Goal: Task Accomplishment & Management: Use online tool/utility

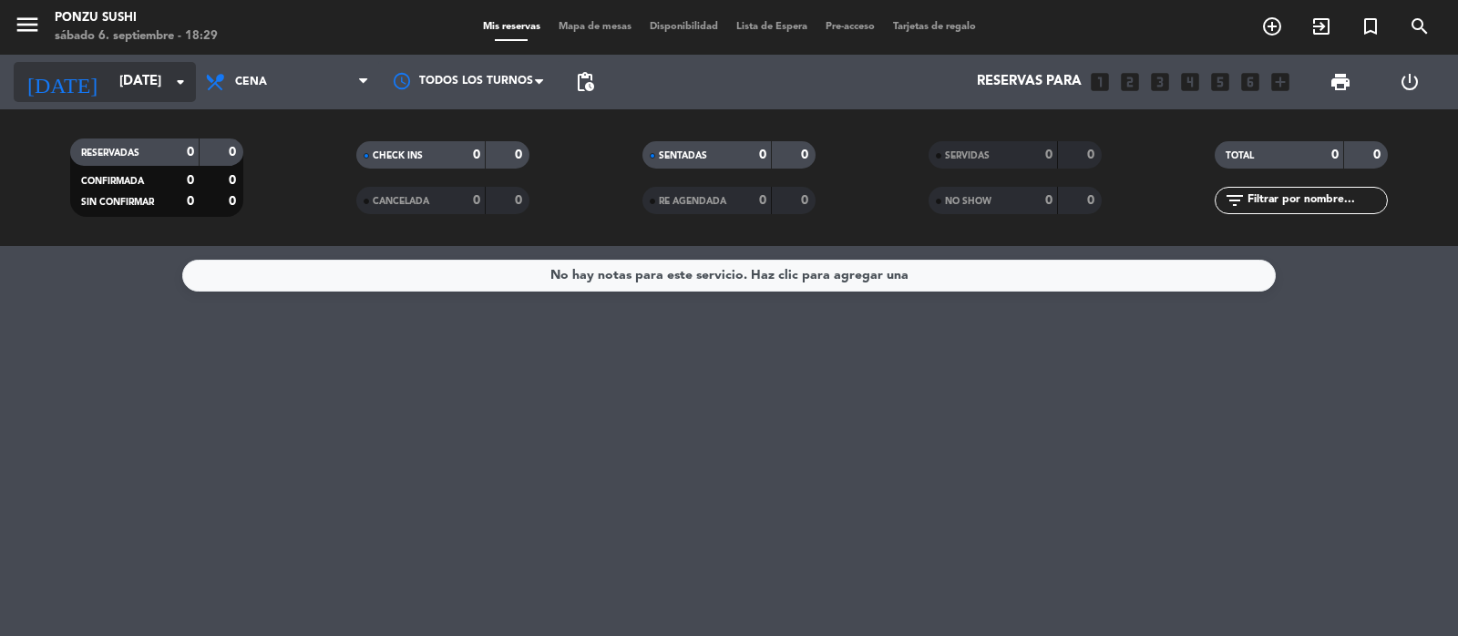
click at [114, 75] on input "[DATE]" at bounding box center [198, 82] width 176 height 35
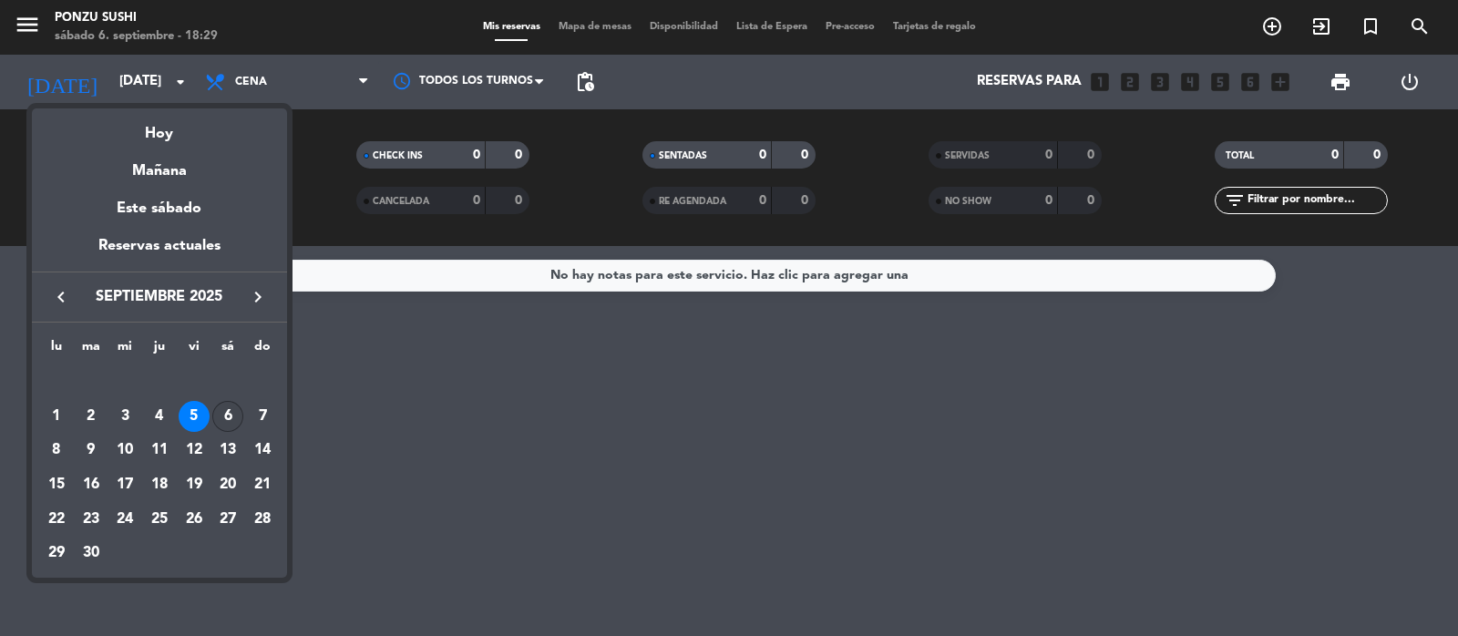
click at [220, 411] on div "6" at bounding box center [227, 416] width 31 height 31
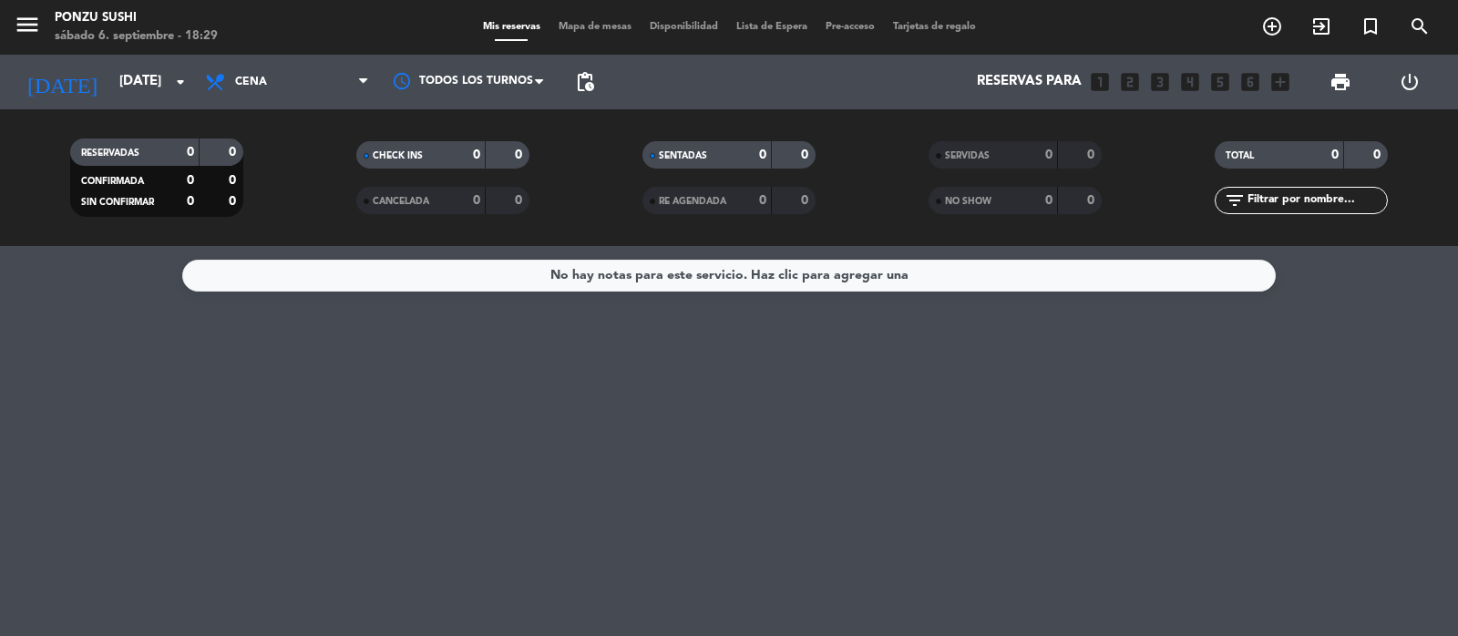
type input "[DATE]"
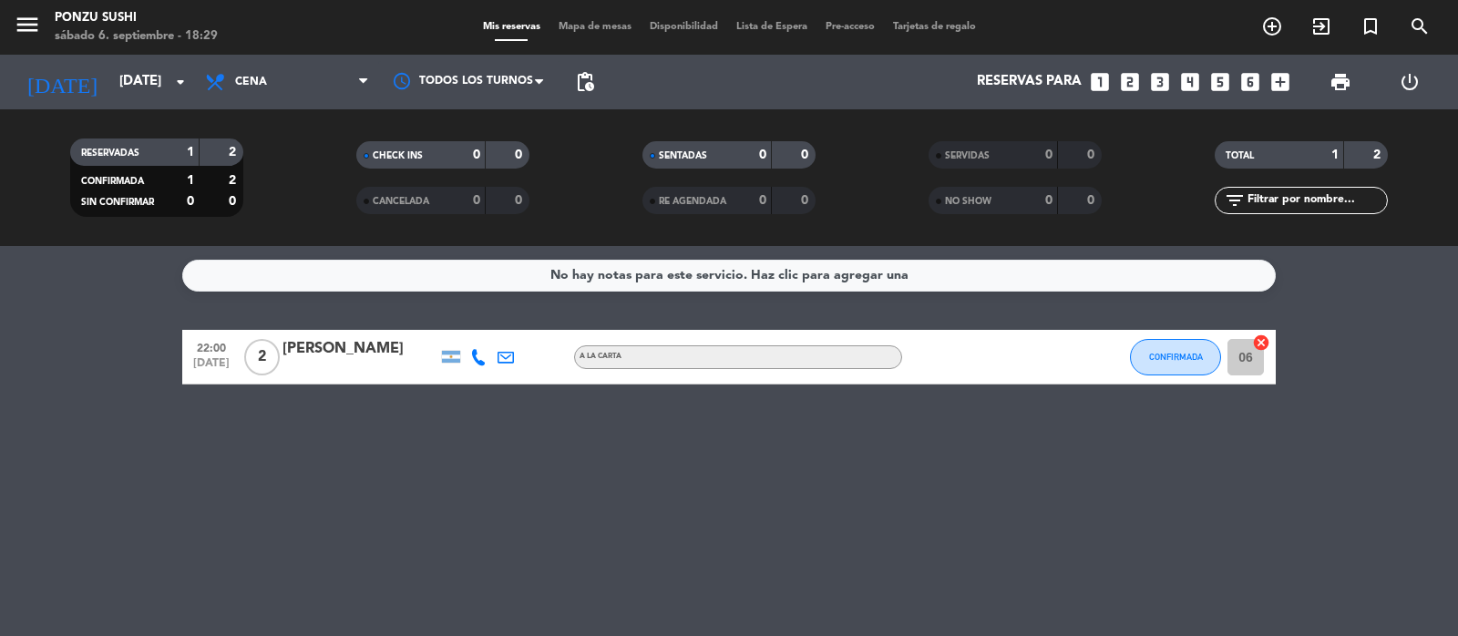
click at [328, 452] on div "No hay notas para este servicio. Haz clic para agregar una 22:00 [DATE] 2 [PERS…" at bounding box center [729, 441] width 1458 height 390
drag, startPoint x: 317, startPoint y: 447, endPoint x: 281, endPoint y: 375, distance: 80.7
click at [281, 375] on div "No hay notas para este servicio. Haz clic para agregar una 22:00 [DATE] 2 [PERS…" at bounding box center [729, 441] width 1458 height 390
drag, startPoint x: 141, startPoint y: 439, endPoint x: 123, endPoint y: 449, distance: 20.8
click at [123, 449] on div "No hay notas para este servicio. Haz clic para agregar una 22:00 [DATE] 2 [PERS…" at bounding box center [729, 441] width 1458 height 390
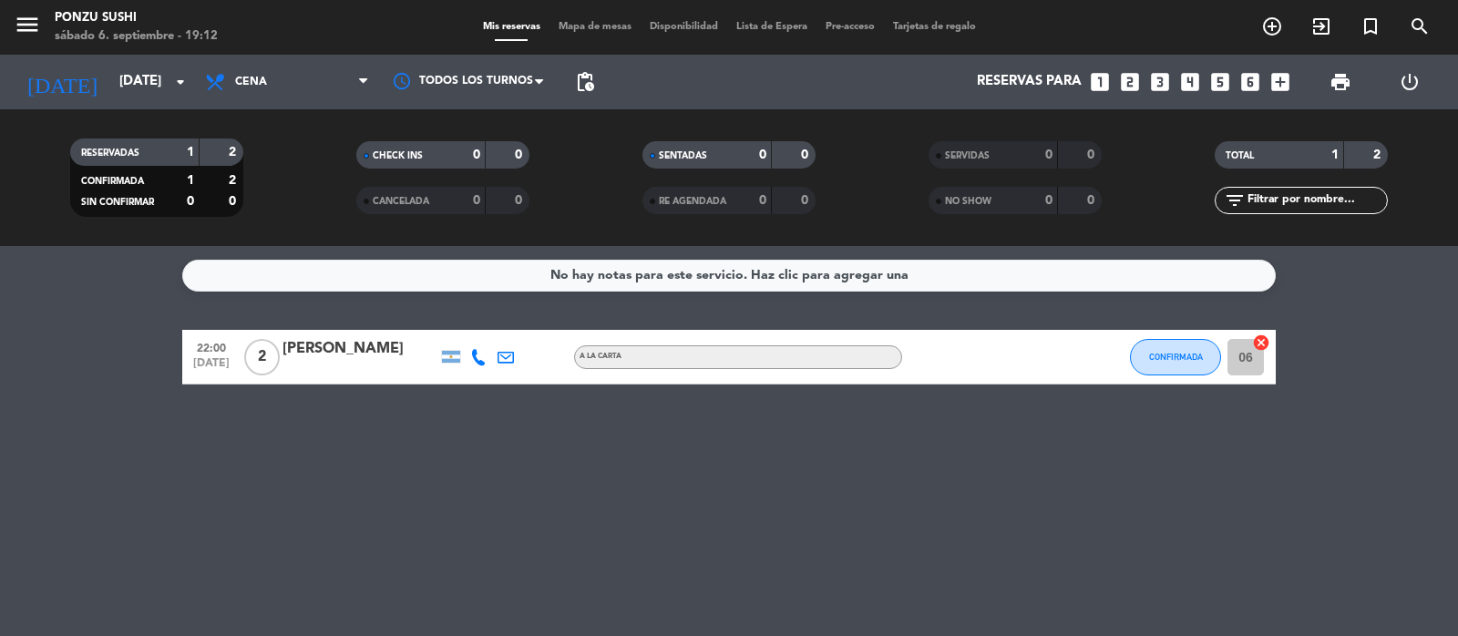
click at [592, 24] on span "Mapa de mesas" at bounding box center [594, 27] width 91 height 10
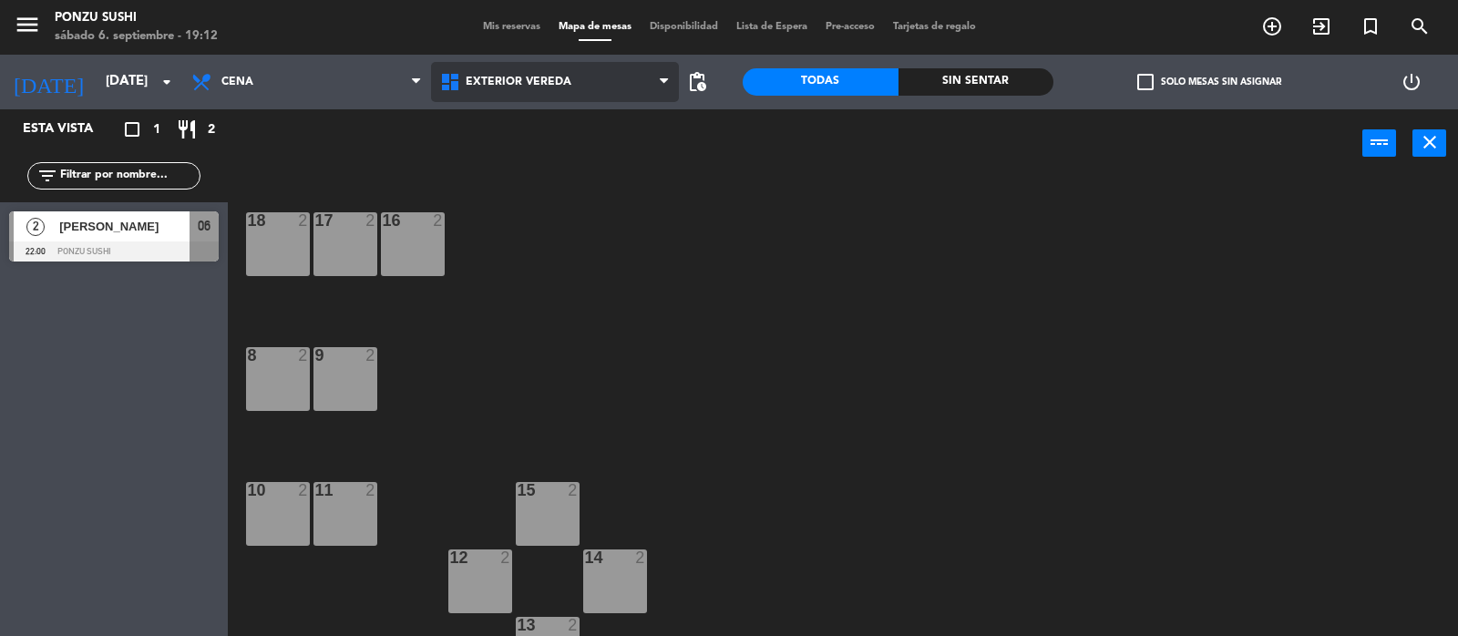
click at [527, 88] on span "Exterior vereda" at bounding box center [555, 82] width 249 height 40
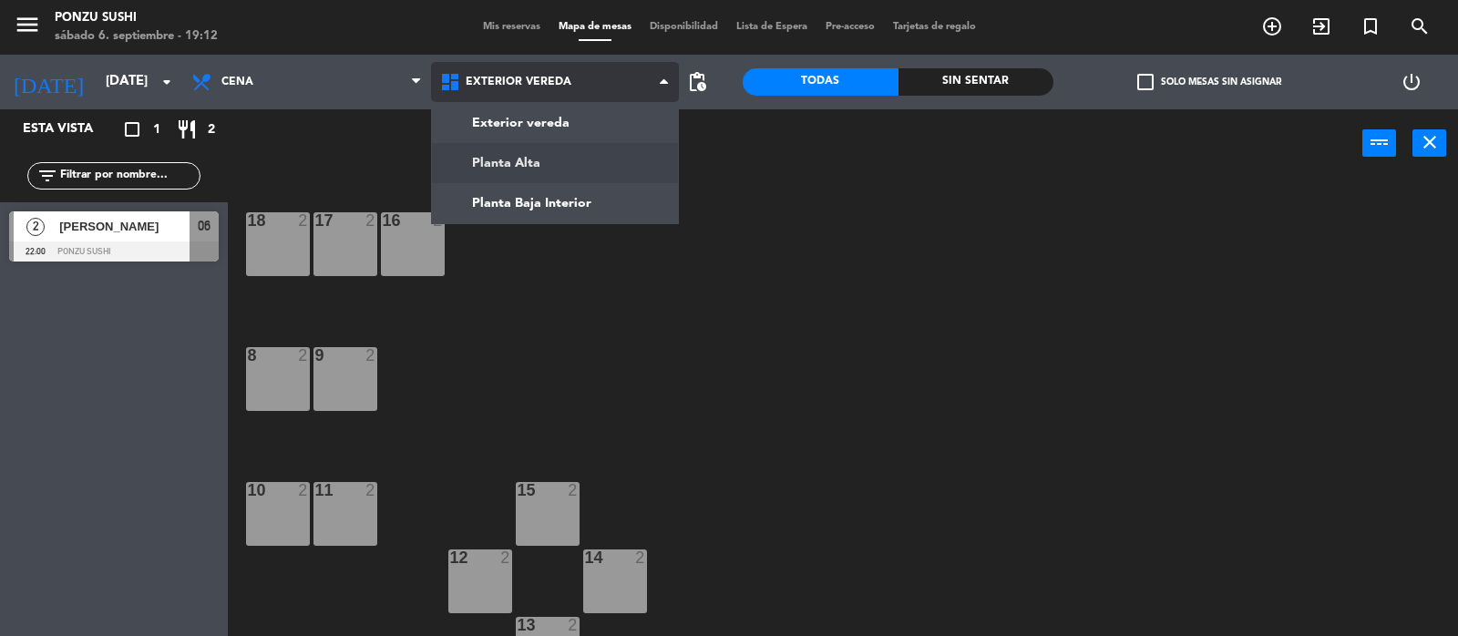
click at [538, 159] on ng-component "menu Ponzu Sushi [DATE] 6. septiembre - 19:12 Mis reservas Mapa de mesas Dispon…" at bounding box center [729, 319] width 1458 height 638
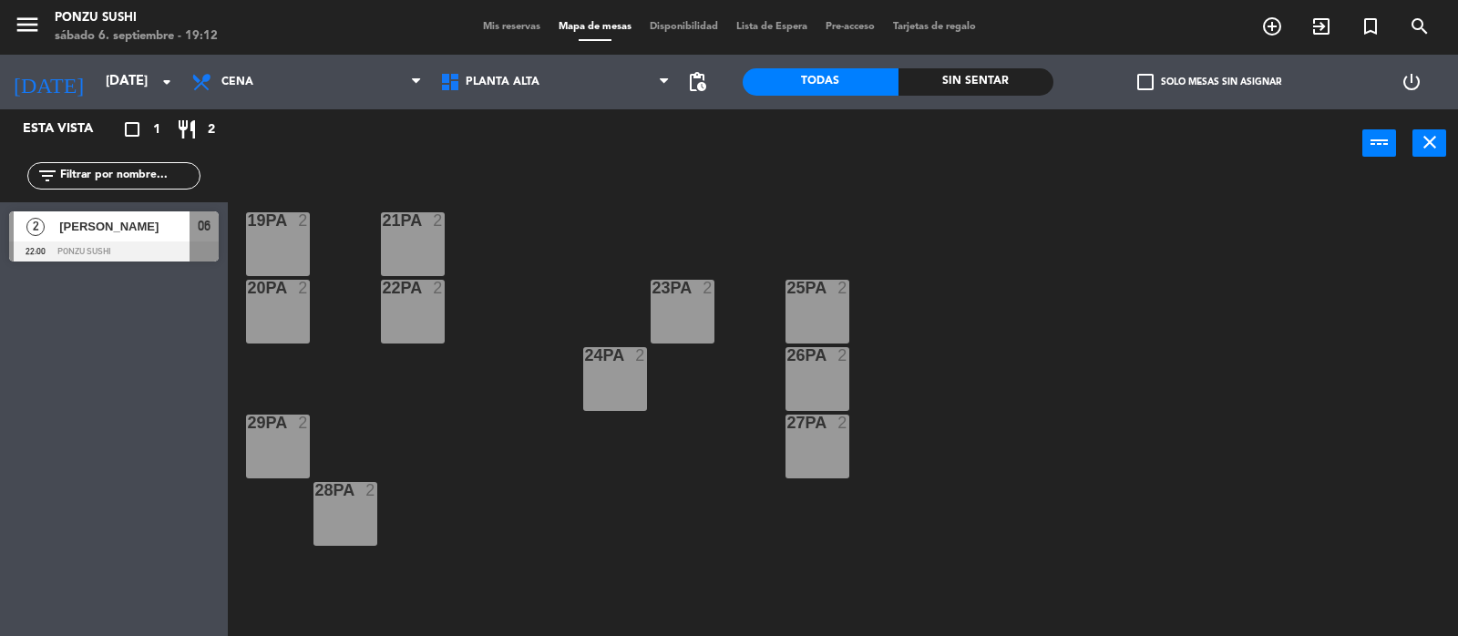
click at [371, 229] on div "19PA 2 21PA 2 20PA 2 22PA 2 23PA 2 25PA 2 24PA 2 26PA 2 27PA 2 29PA 2 28PA 2" at bounding box center [849, 408] width 1215 height 458
click at [390, 244] on div "21PA 2" at bounding box center [413, 244] width 64 height 64
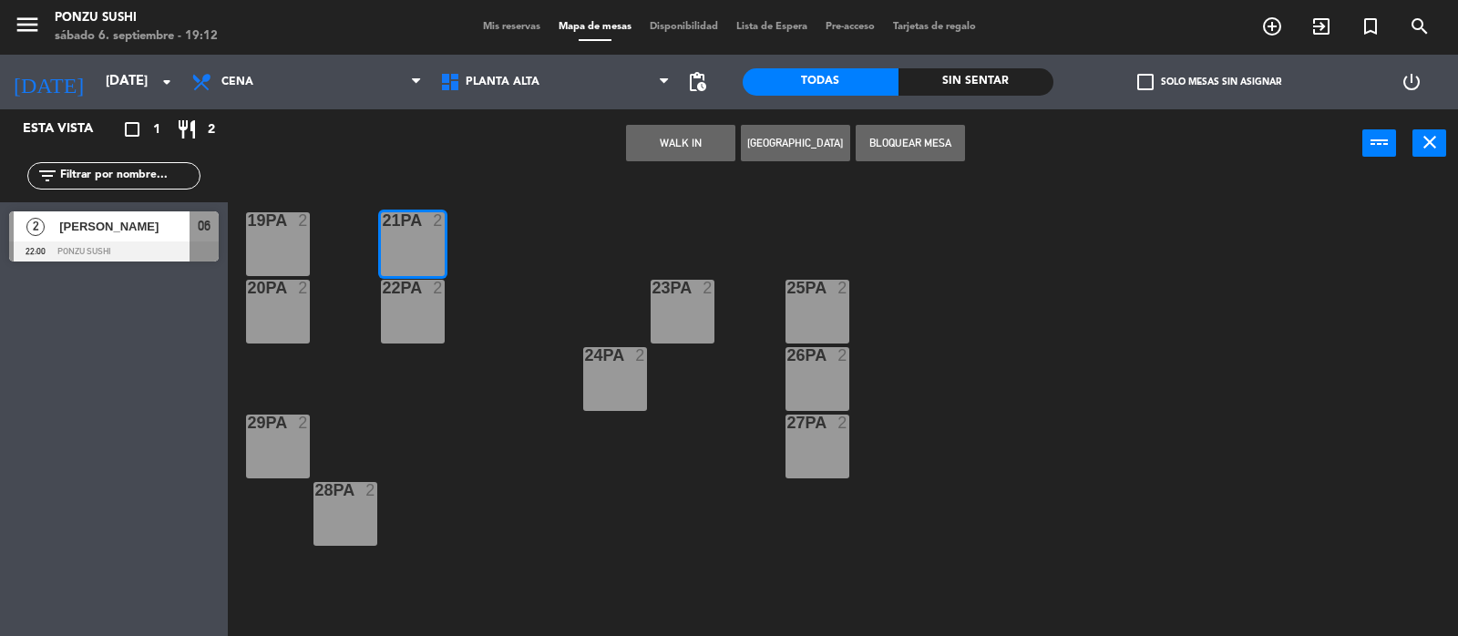
click at [384, 292] on div "22PA" at bounding box center [383, 288] width 1 height 16
drag, startPoint x: 896, startPoint y: 148, endPoint x: 662, endPoint y: 150, distance: 234.2
click at [894, 148] on button "Bloquear Mesa" at bounding box center [910, 143] width 109 height 36
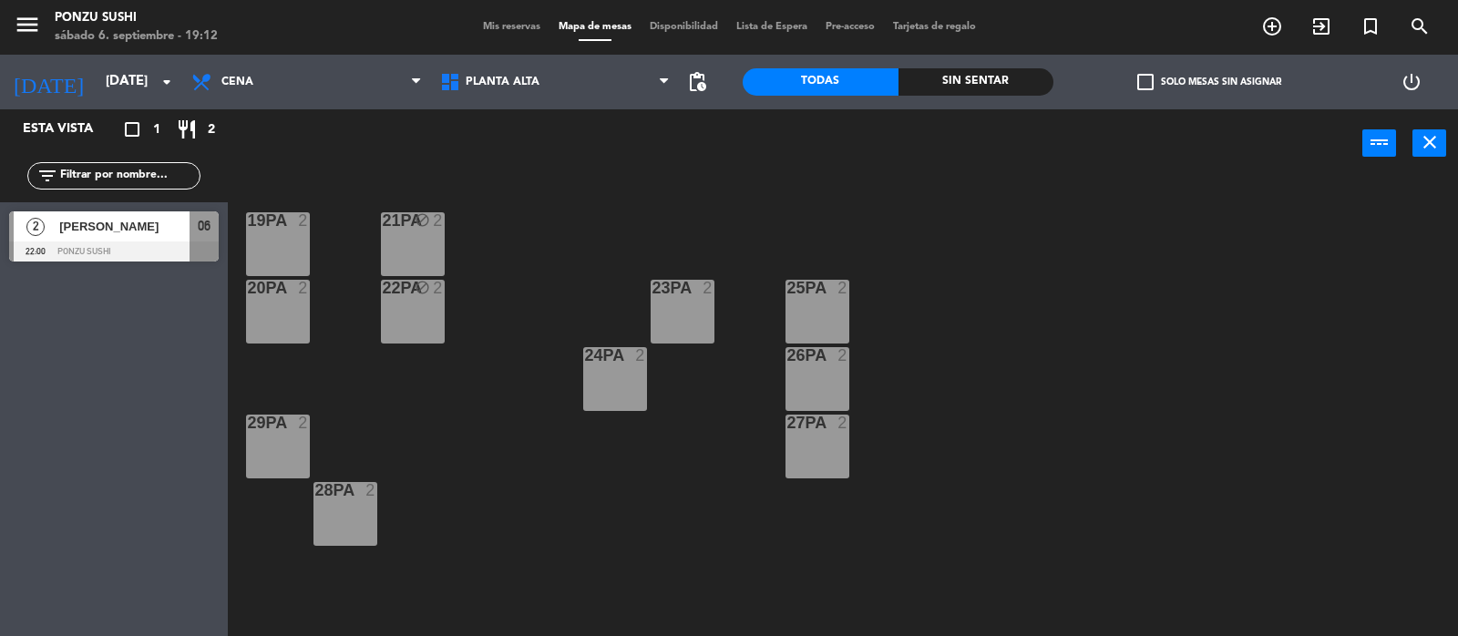
click at [246, 240] on div "19PA 2" at bounding box center [278, 244] width 64 height 64
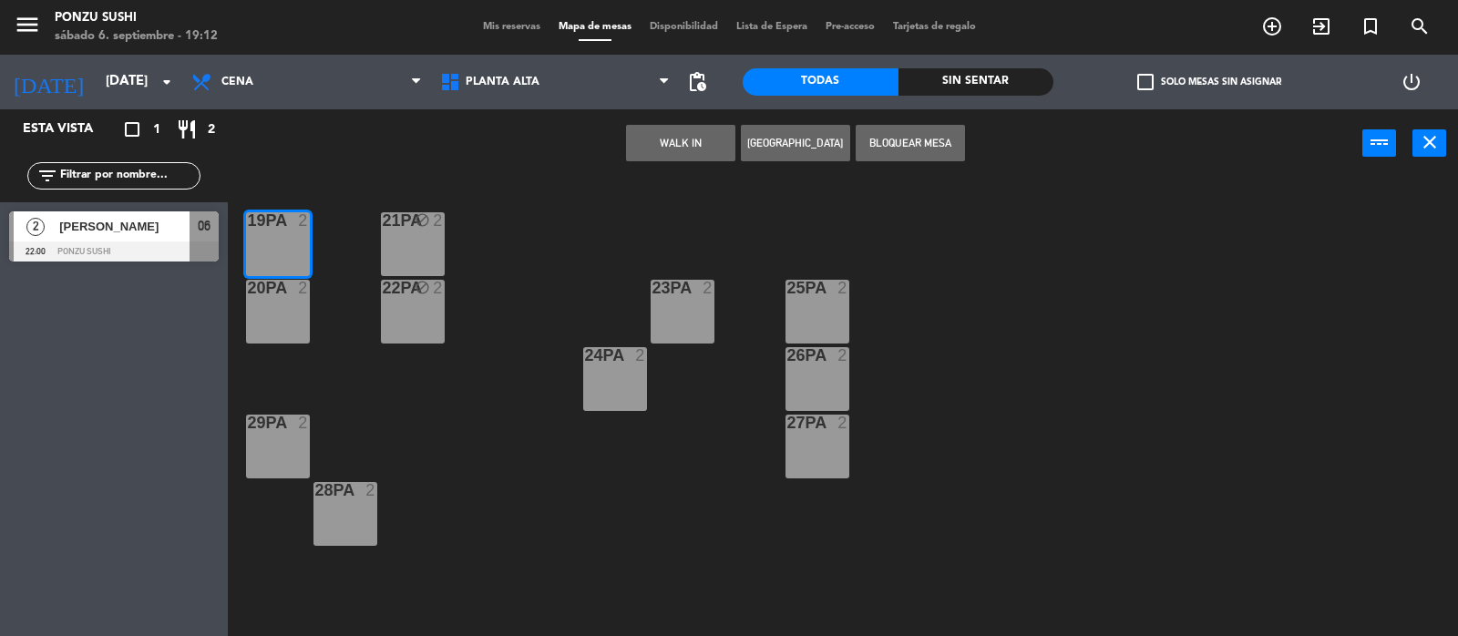
click at [264, 296] on div "20PA 2" at bounding box center [278, 289] width 64 height 18
click at [922, 135] on button "Bloquear Mesa" at bounding box center [910, 143] width 109 height 36
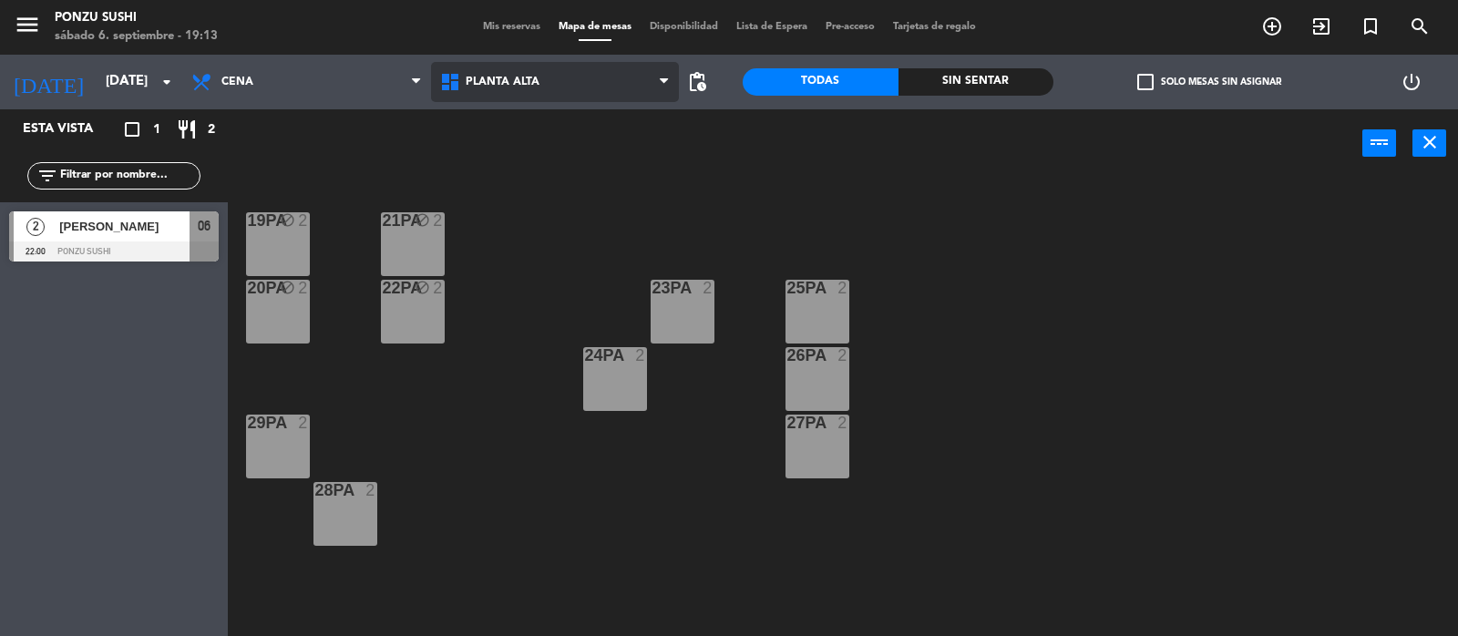
click at [579, 76] on span "Planta Alta" at bounding box center [555, 82] width 249 height 40
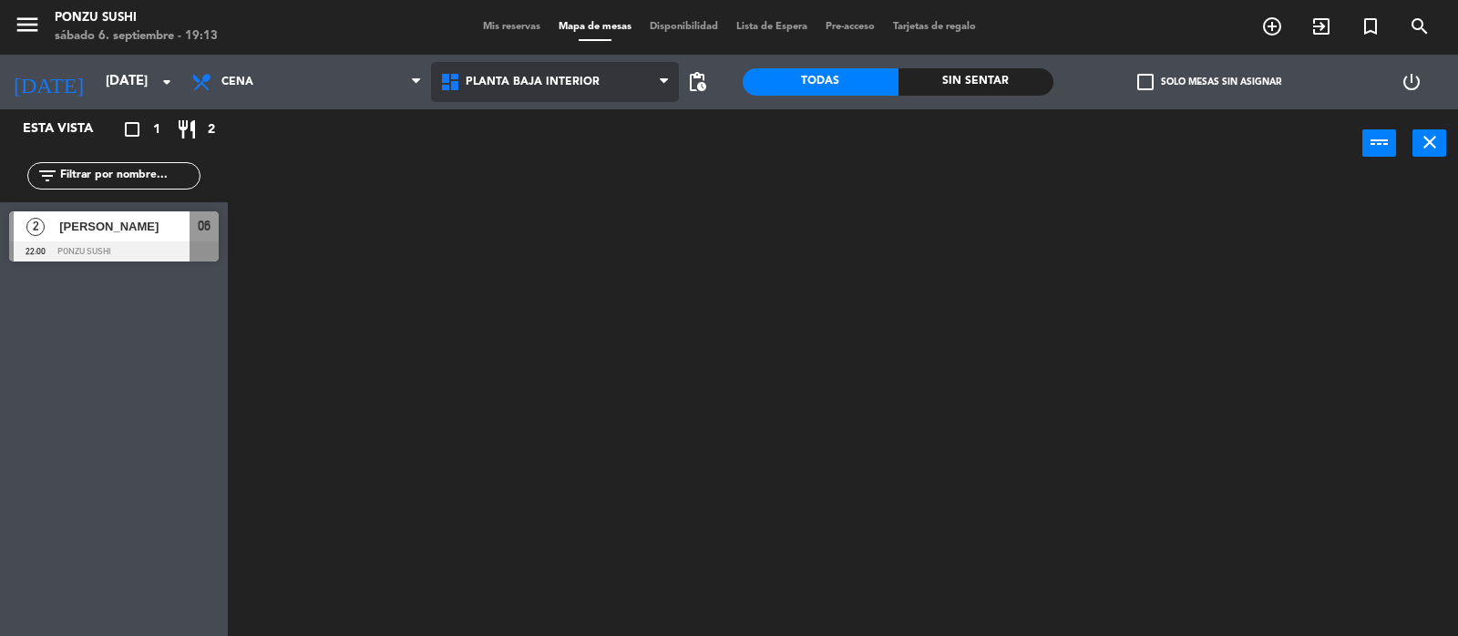
click at [544, 198] on ng-component "menu Ponzu Sushi [DATE] 6. septiembre - 19:13 Mis reservas Mapa de mesas Dispon…" at bounding box center [729, 319] width 1458 height 638
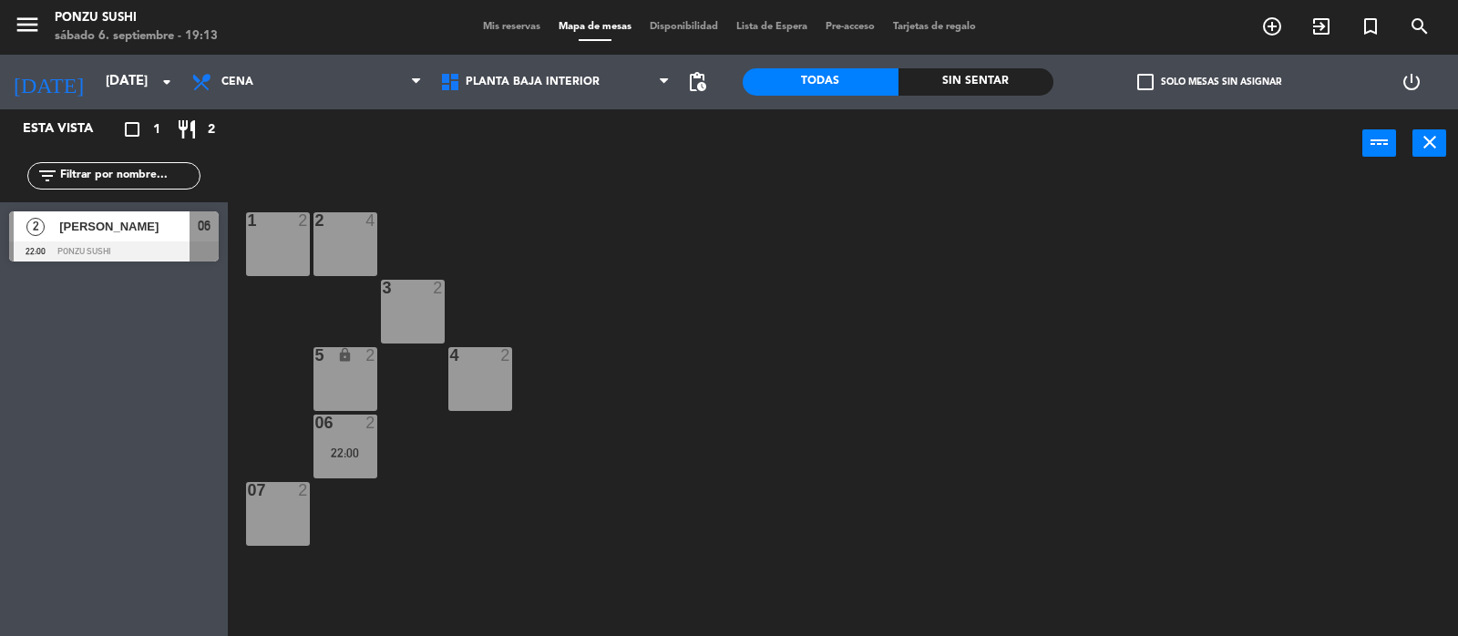
click at [292, 219] on div "2" at bounding box center [307, 220] width 30 height 16
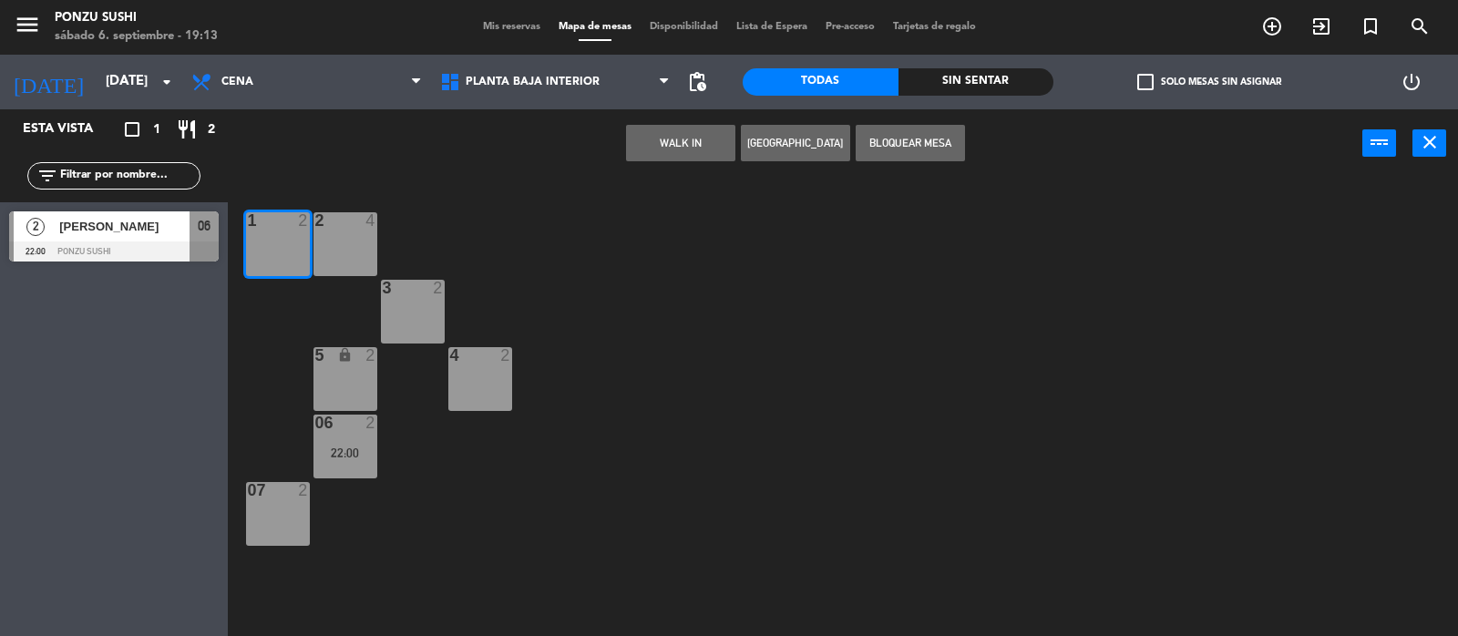
click at [899, 144] on button "Bloquear Mesa" at bounding box center [910, 143] width 109 height 36
